Goal: Information Seeking & Learning: Learn about a topic

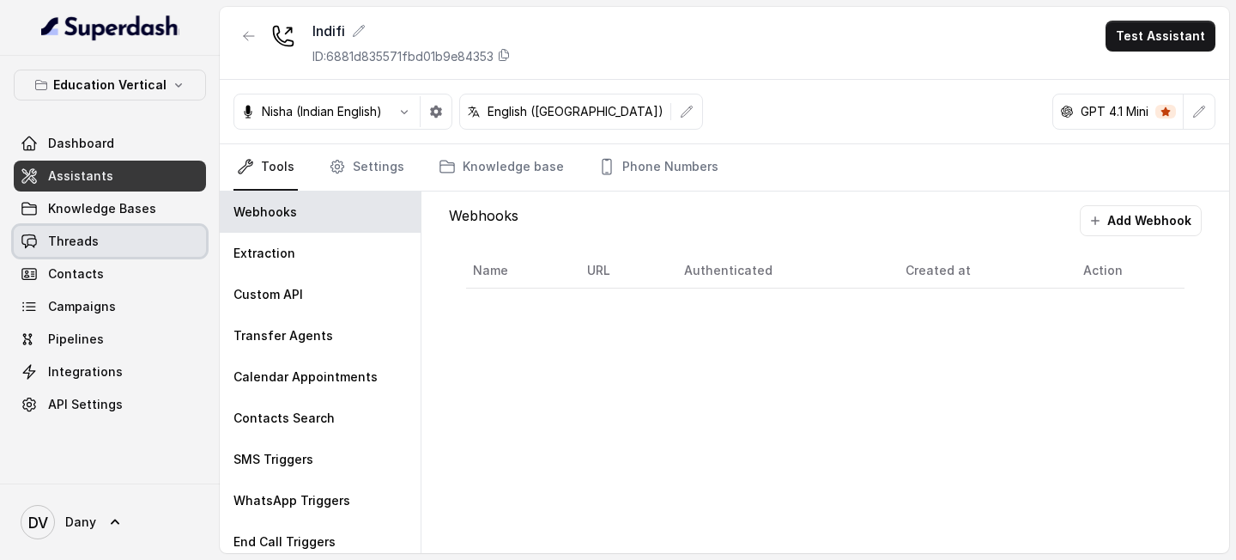
click at [124, 246] on link "Threads" at bounding box center [110, 241] width 192 height 31
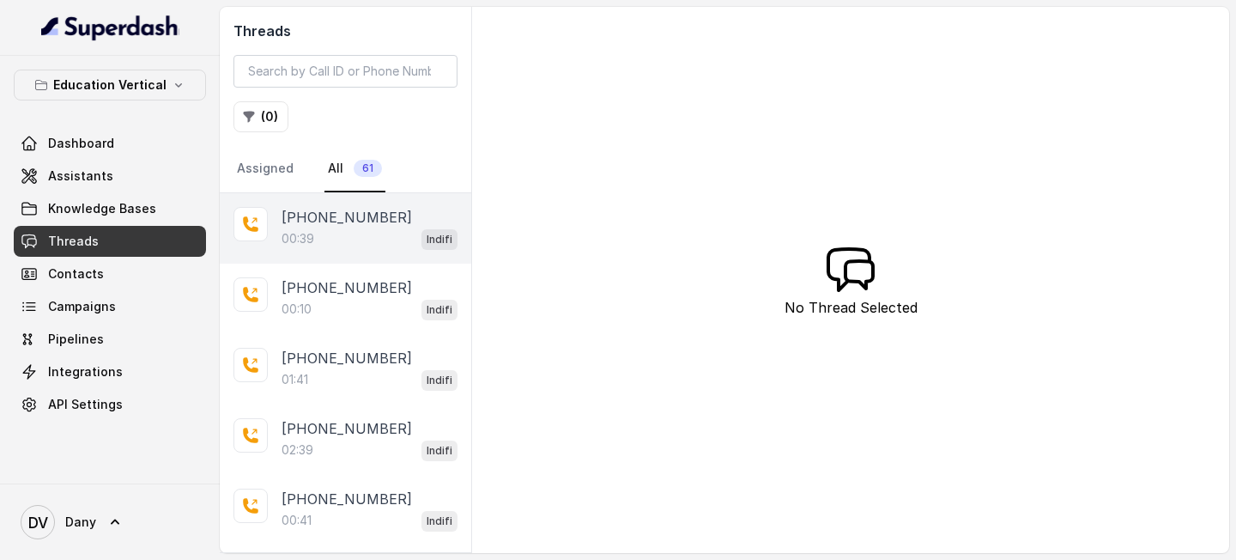
click at [350, 240] on div "00:39 Indifi" at bounding box center [370, 238] width 176 height 22
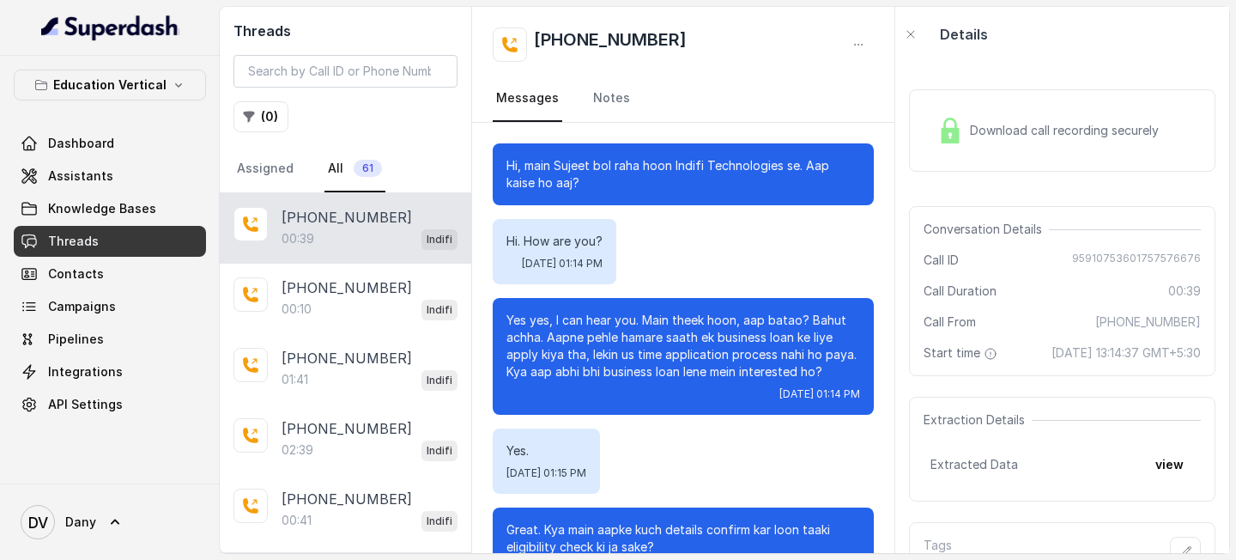
scroll to position [136, 0]
